Goal: Use online tool/utility: Utilize a website feature to perform a specific function

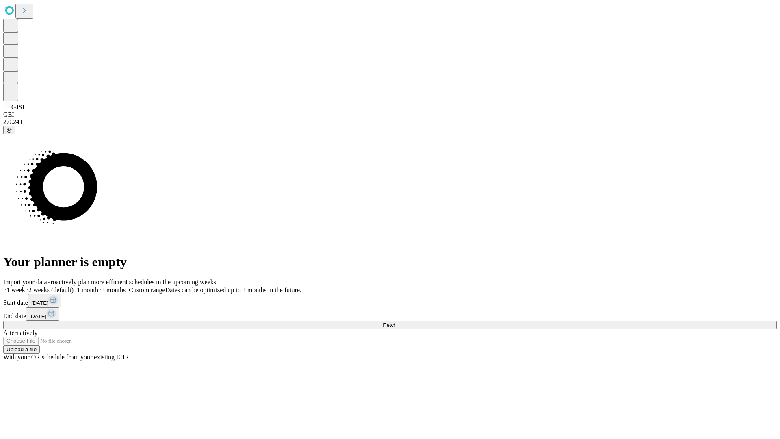
click at [629, 320] on button "Fetch" at bounding box center [389, 324] width 773 height 9
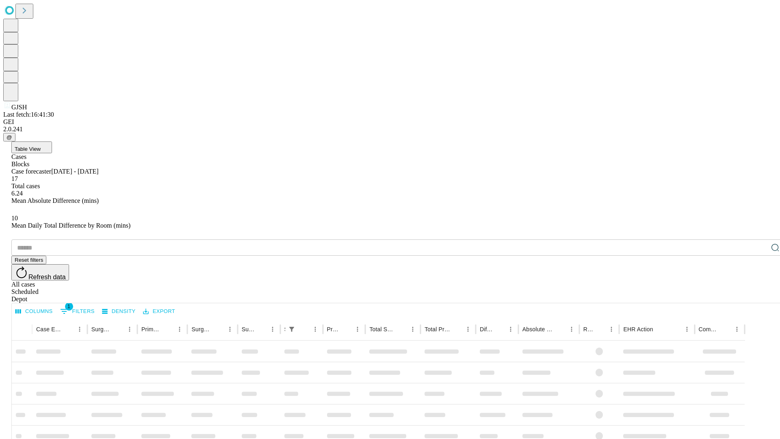
click at [41, 146] on span "Table View" at bounding box center [28, 149] width 26 height 6
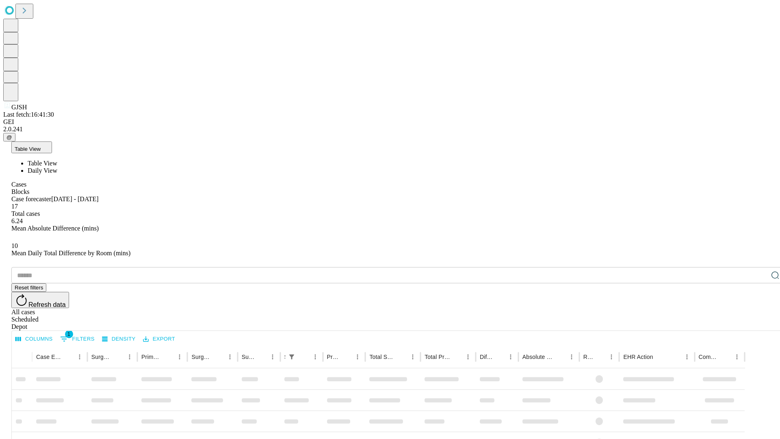
click at [57, 167] on span "Daily View" at bounding box center [43, 170] width 30 height 7
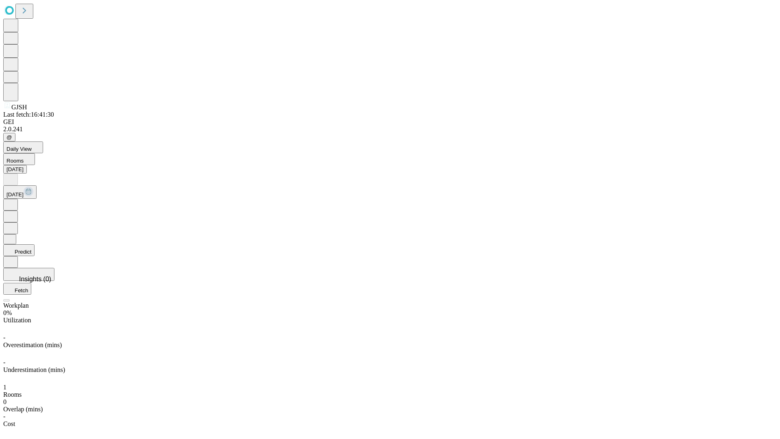
click at [35, 244] on button "Predict" at bounding box center [18, 250] width 31 height 12
